Goal: Transaction & Acquisition: Purchase product/service

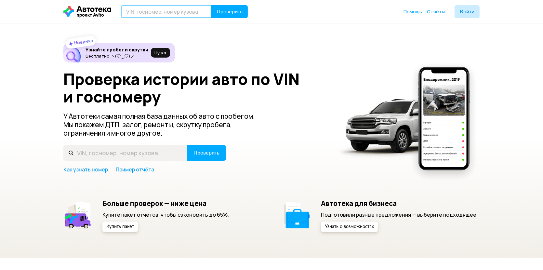
click at [151, 14] on input "text" at bounding box center [166, 11] width 91 height 13
type input "Р666НТ56"
click at [231, 9] on span "Проверить" at bounding box center [229, 11] width 26 height 5
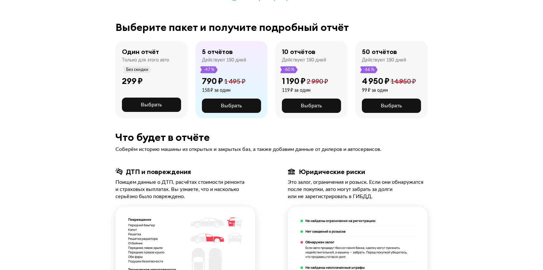
scroll to position [97, 0]
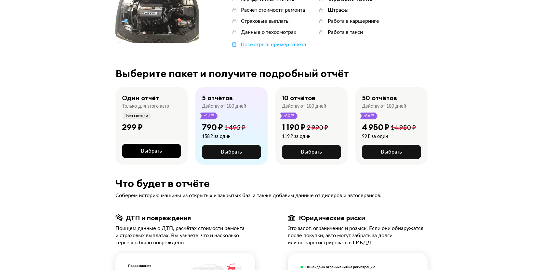
click at [134, 145] on button "Выбрать" at bounding box center [151, 151] width 59 height 14
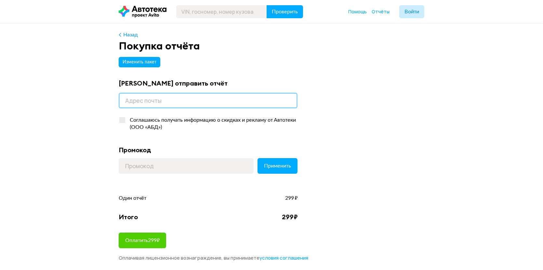
click at [154, 104] on input "email" at bounding box center [208, 101] width 179 height 16
drag, startPoint x: 122, startPoint y: 103, endPoint x: 117, endPoint y: 103, distance: 4.9
click at [117, 103] on div "Назад Покупка отчёта Изменить пакет Куда отправить отчёт ы Соглашаюсь получать …" at bounding box center [271, 155] width 312 height 264
type input "[EMAIL_ADDRESS][DOMAIN_NAME]"
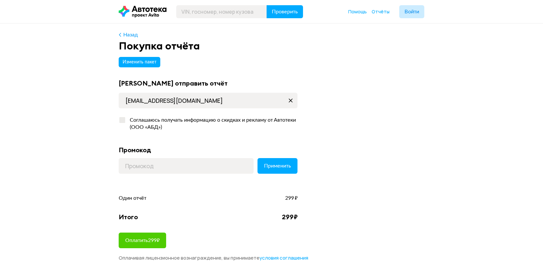
click at [86, 153] on div "Назад Покупка отчёта Изменить пакет Куда отправить отчёт [EMAIL_ADDRESS][DOMAIN…" at bounding box center [271, 155] width 543 height 264
click at [415, 12] on span "Войти" at bounding box center [411, 11] width 15 height 5
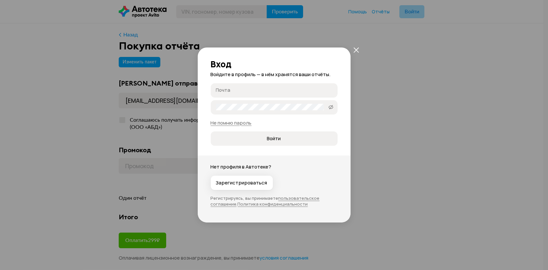
type input "[EMAIL_ADDRESS][DOMAIN_NAME]"
click at [274, 139] on span "Войти" at bounding box center [274, 138] width 14 height 6
type input "[EMAIL_ADDRESS][DOMAIN_NAME]"
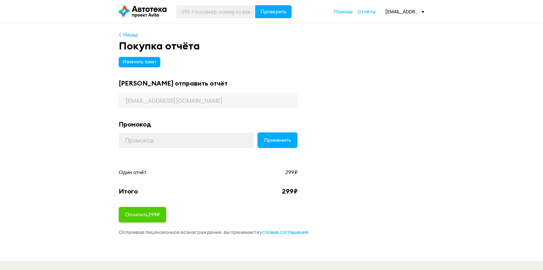
click at [423, 11] on span at bounding box center [422, 12] width 3 height 2
click at [394, 37] on span "Профиль" at bounding box center [381, 40] width 25 height 8
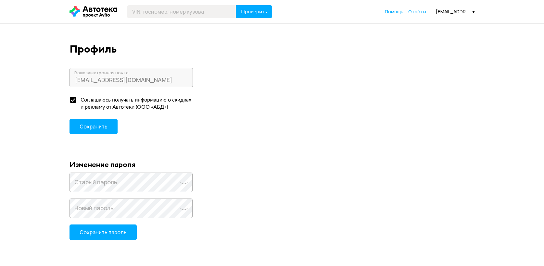
click at [471, 10] on div "[EMAIL_ADDRESS][DOMAIN_NAME]" at bounding box center [455, 11] width 39 height 6
click at [442, 23] on span "Отчёты" at bounding box center [431, 23] width 22 height 8
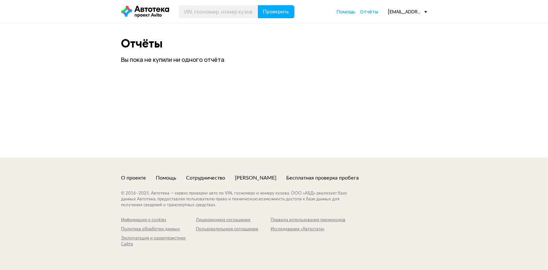
click at [423, 10] on div "[EMAIL_ADDRESS][DOMAIN_NAME]" at bounding box center [407, 11] width 39 height 6
click at [368, 8] on link "Отчёты" at bounding box center [369, 11] width 18 height 6
click at [154, 15] on icon at bounding box center [145, 12] width 48 height 12
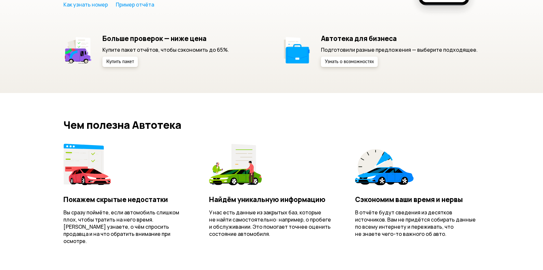
scroll to position [195, 0]
